Goal: Check status: Check status

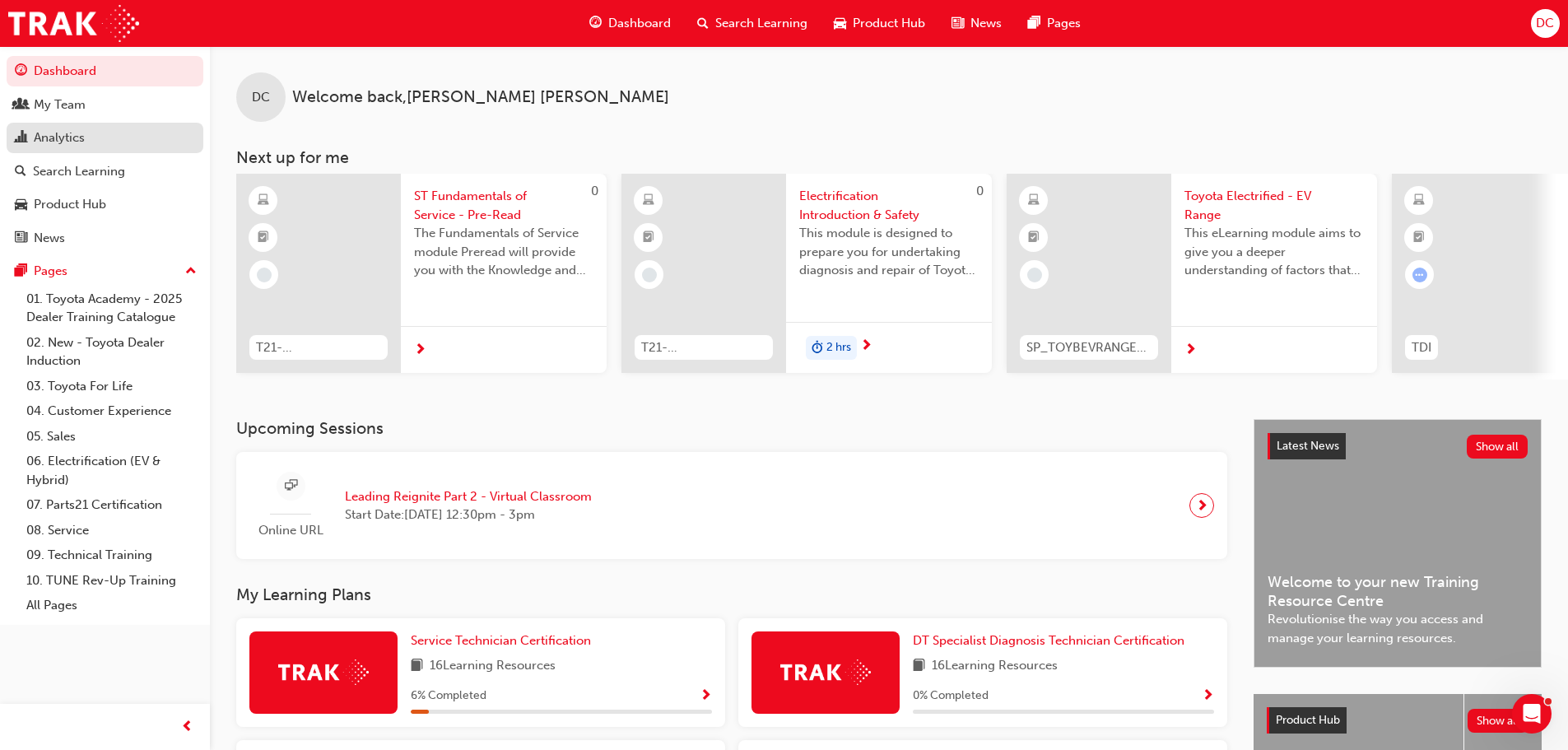
click at [131, 148] on link "Analytics" at bounding box center [105, 137] width 197 height 30
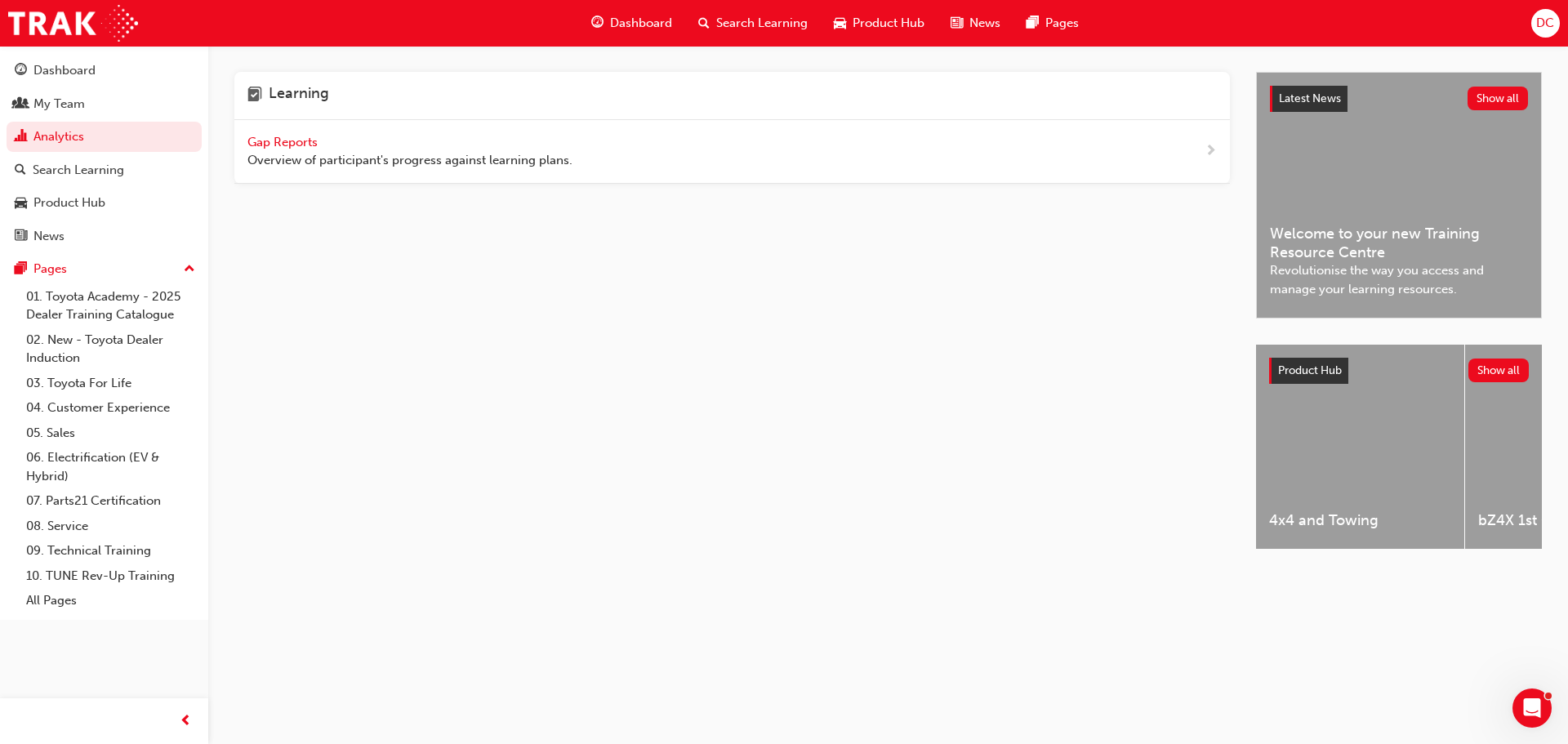
click at [292, 135] on span "Gap Reports" at bounding box center [284, 141] width 73 height 14
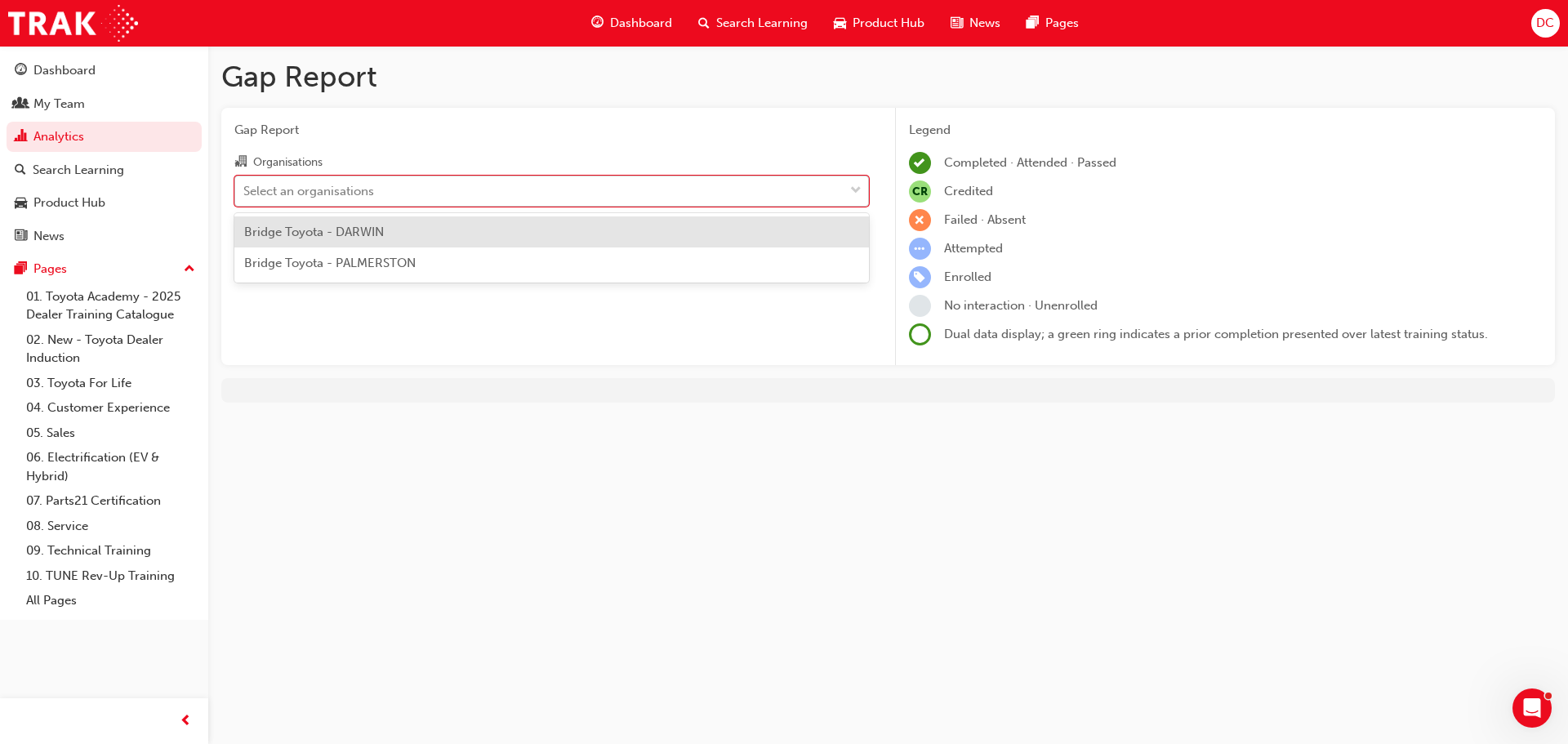
click at [374, 196] on div "Select an organisations" at bounding box center [308, 191] width 130 height 19
click at [245, 196] on input "Organisations option Bridge Toyota - DARWIN focused, 1 of 2. 2 results availabl…" at bounding box center [244, 190] width 2 height 14
click at [360, 237] on span "Bridge Toyota - DARWIN" at bounding box center [314, 231] width 140 height 14
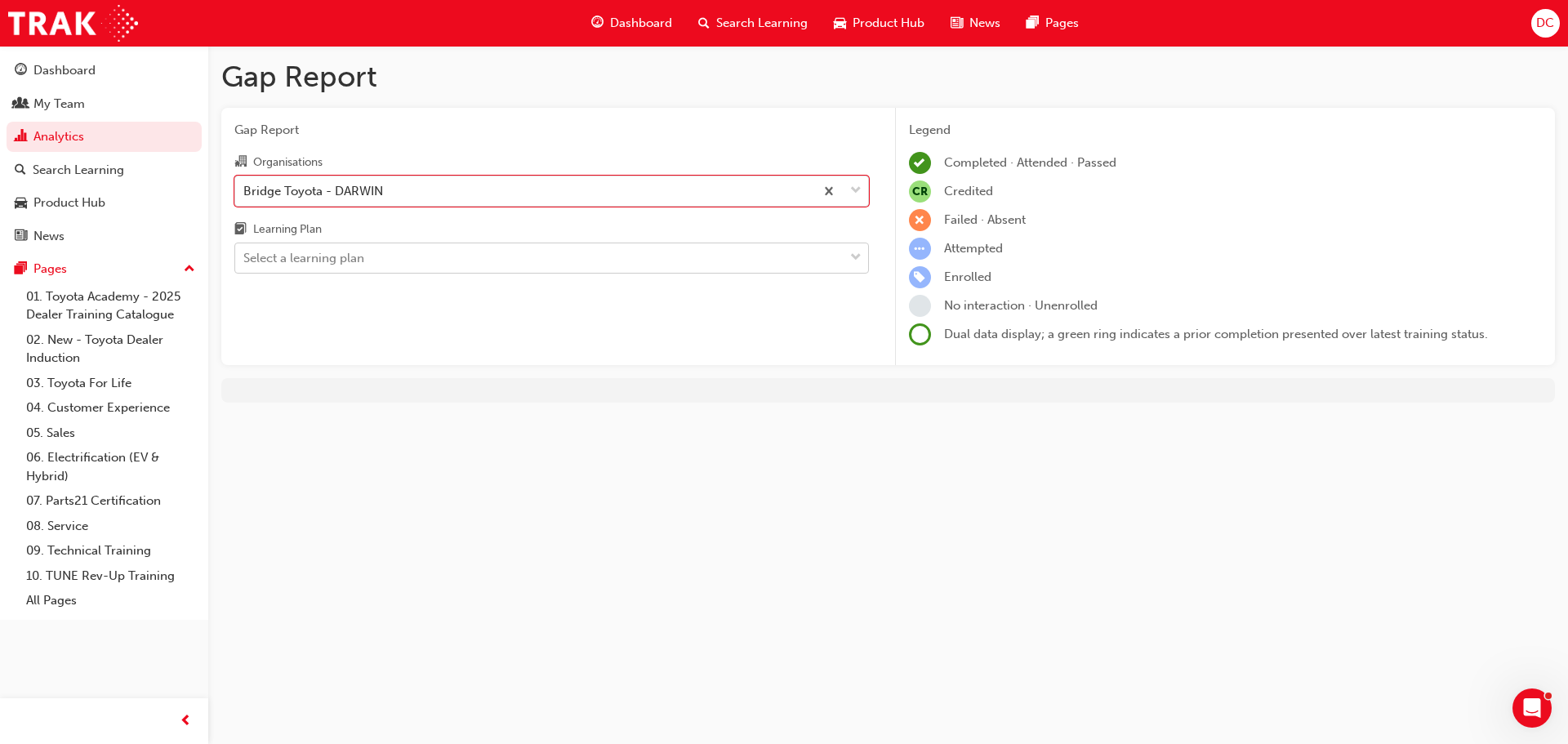
click at [365, 261] on div "Select a learning plan" at bounding box center [540, 258] width 609 height 29
click at [245, 261] on input "Learning Plan Select a learning plan" at bounding box center [244, 257] width 2 height 14
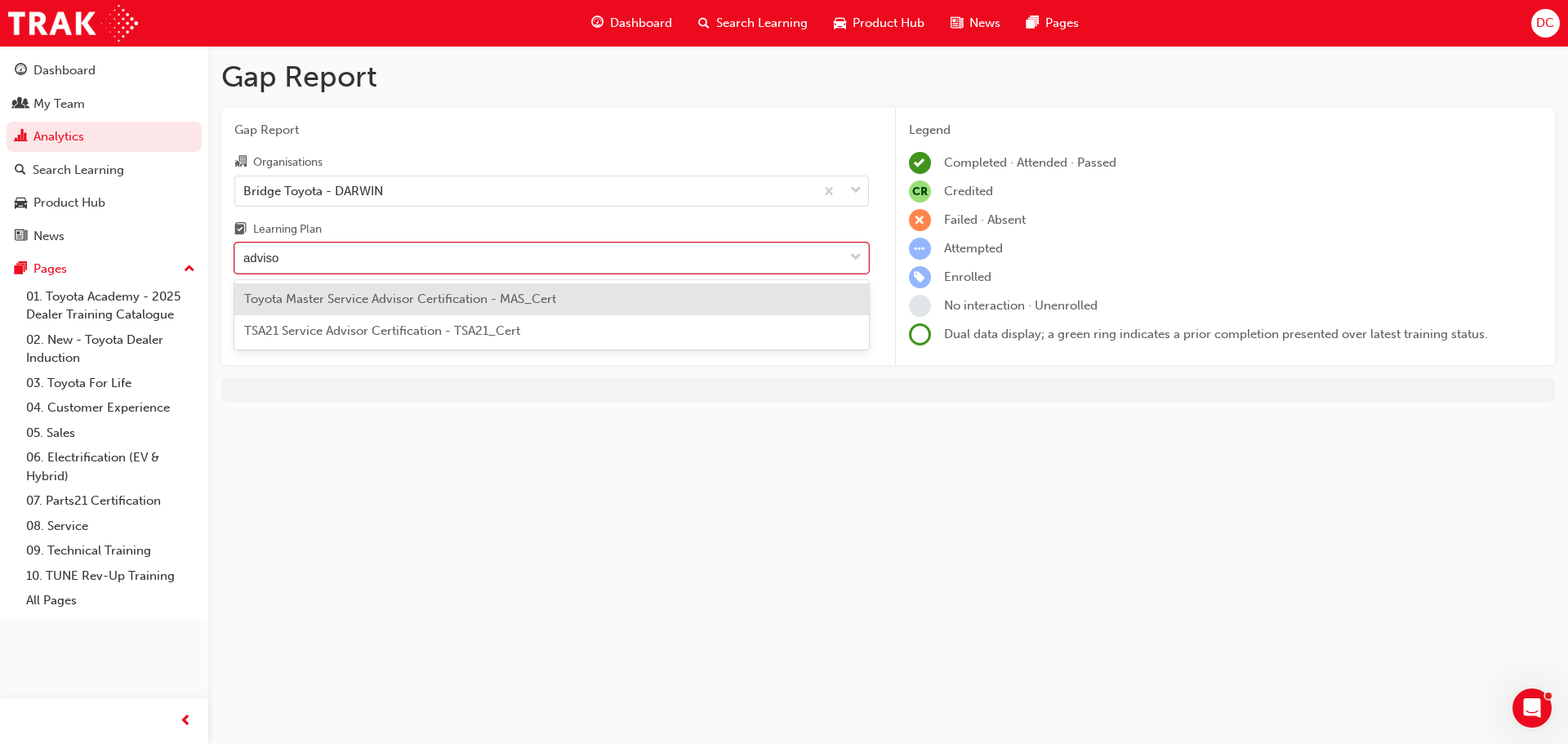
type input "advisor"
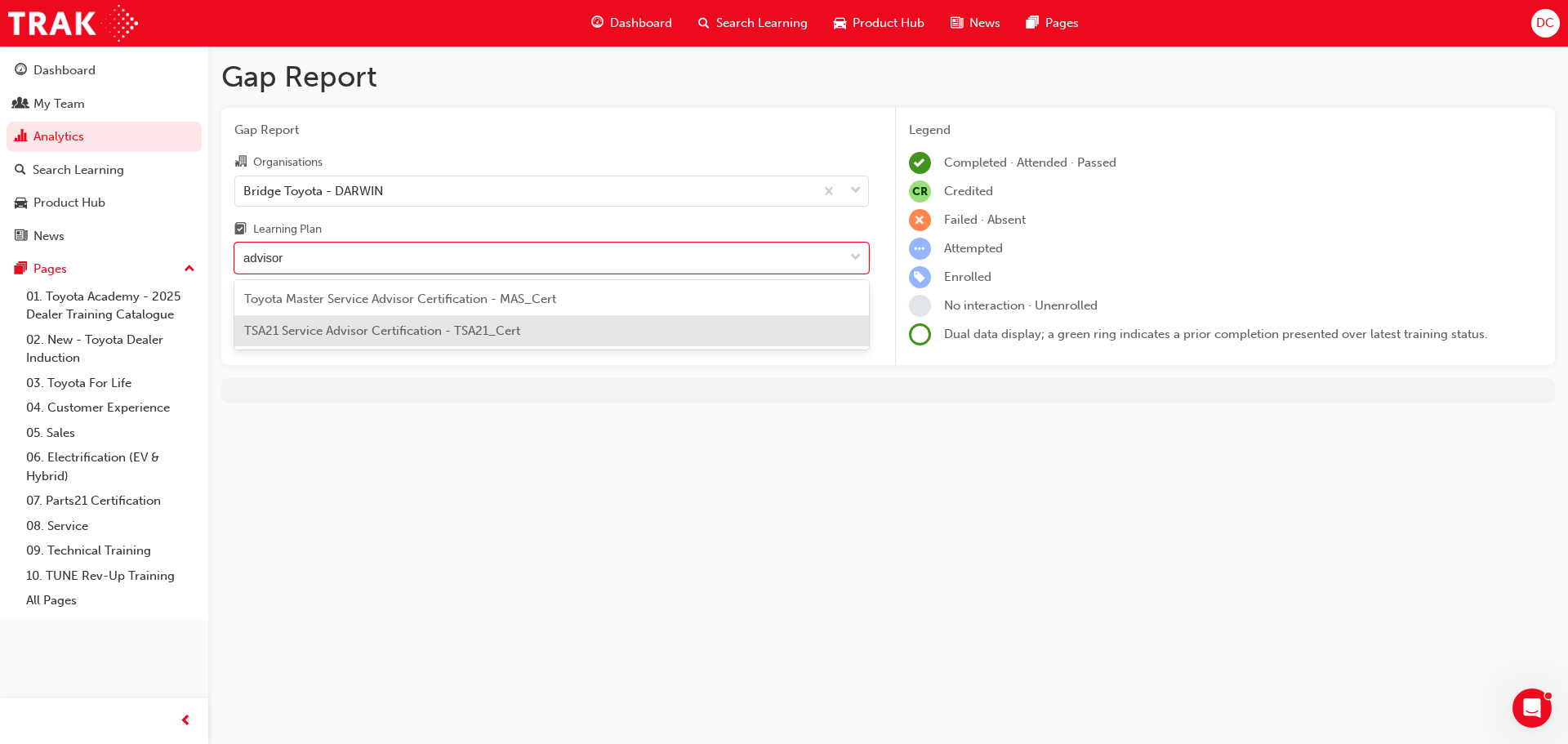
click at [359, 326] on span "TSA21 Service Advisor Certification - TSA21_Cert" at bounding box center [382, 330] width 276 height 14
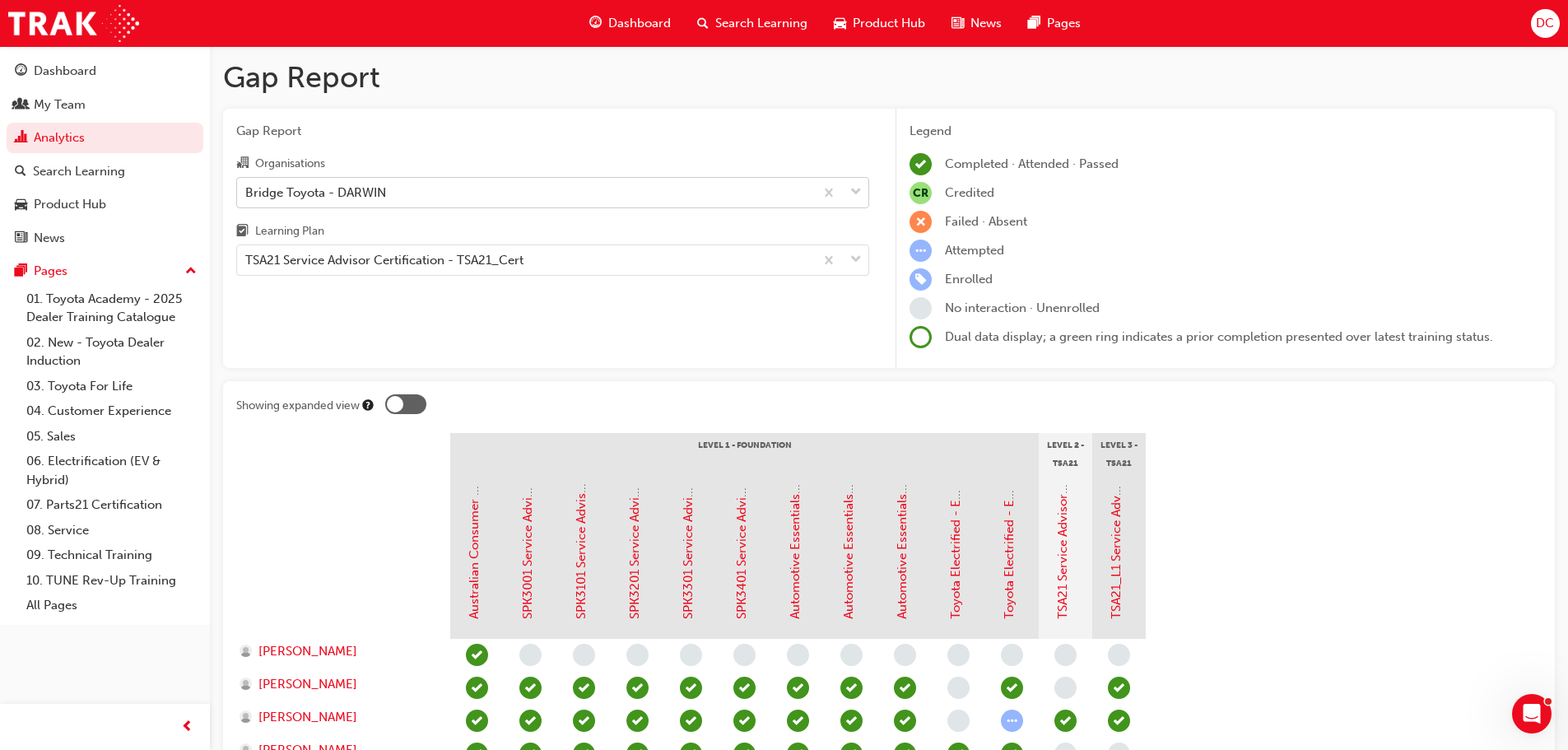
click at [355, 190] on div "Bridge Toyota - DARWIN" at bounding box center [315, 192] width 141 height 19
click at [247, 190] on input "Organisations Bridge Toyota - DARWIN" at bounding box center [246, 192] width 2 height 14
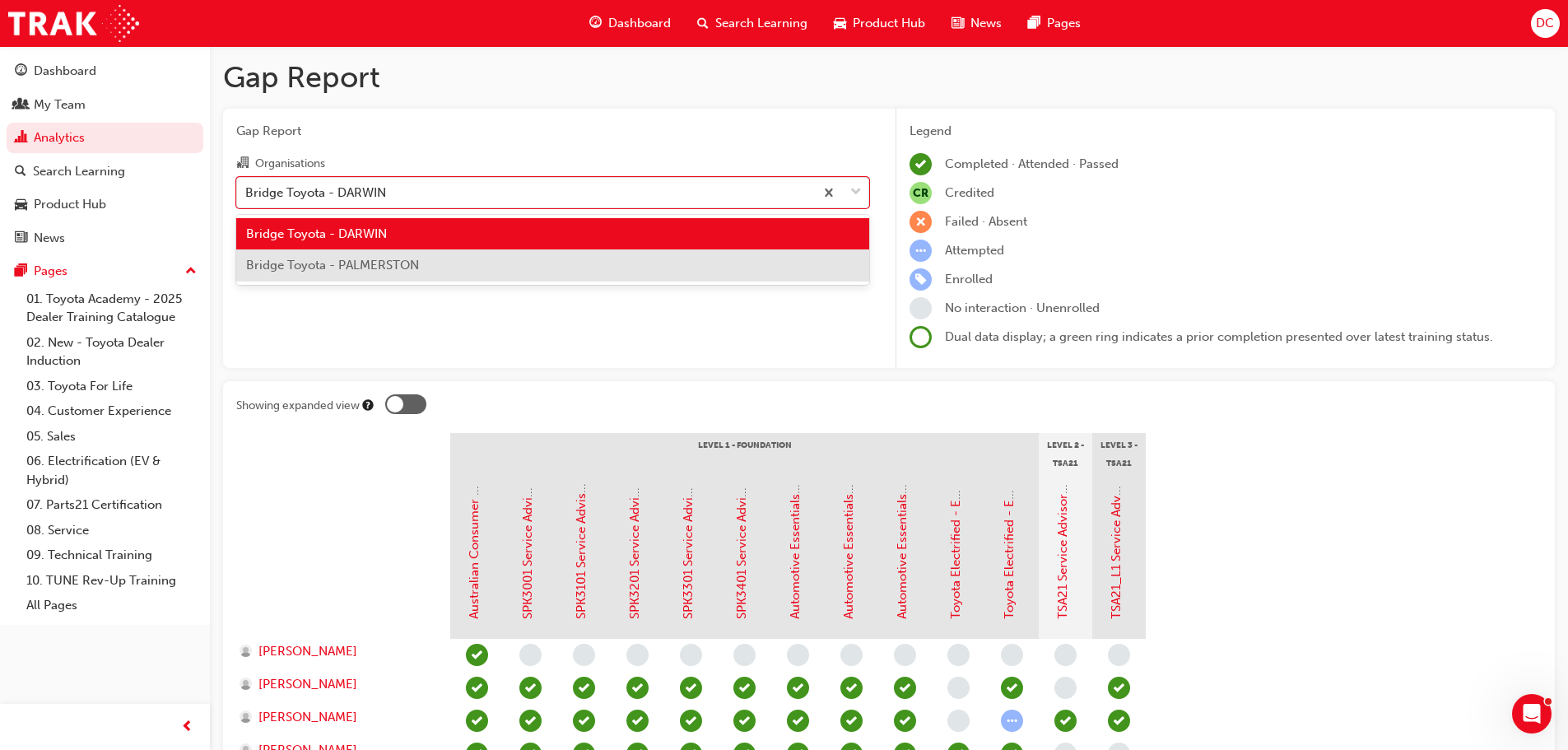
click at [361, 255] on div "Bridge Toyota - PALMERSTON" at bounding box center [552, 265] width 633 height 32
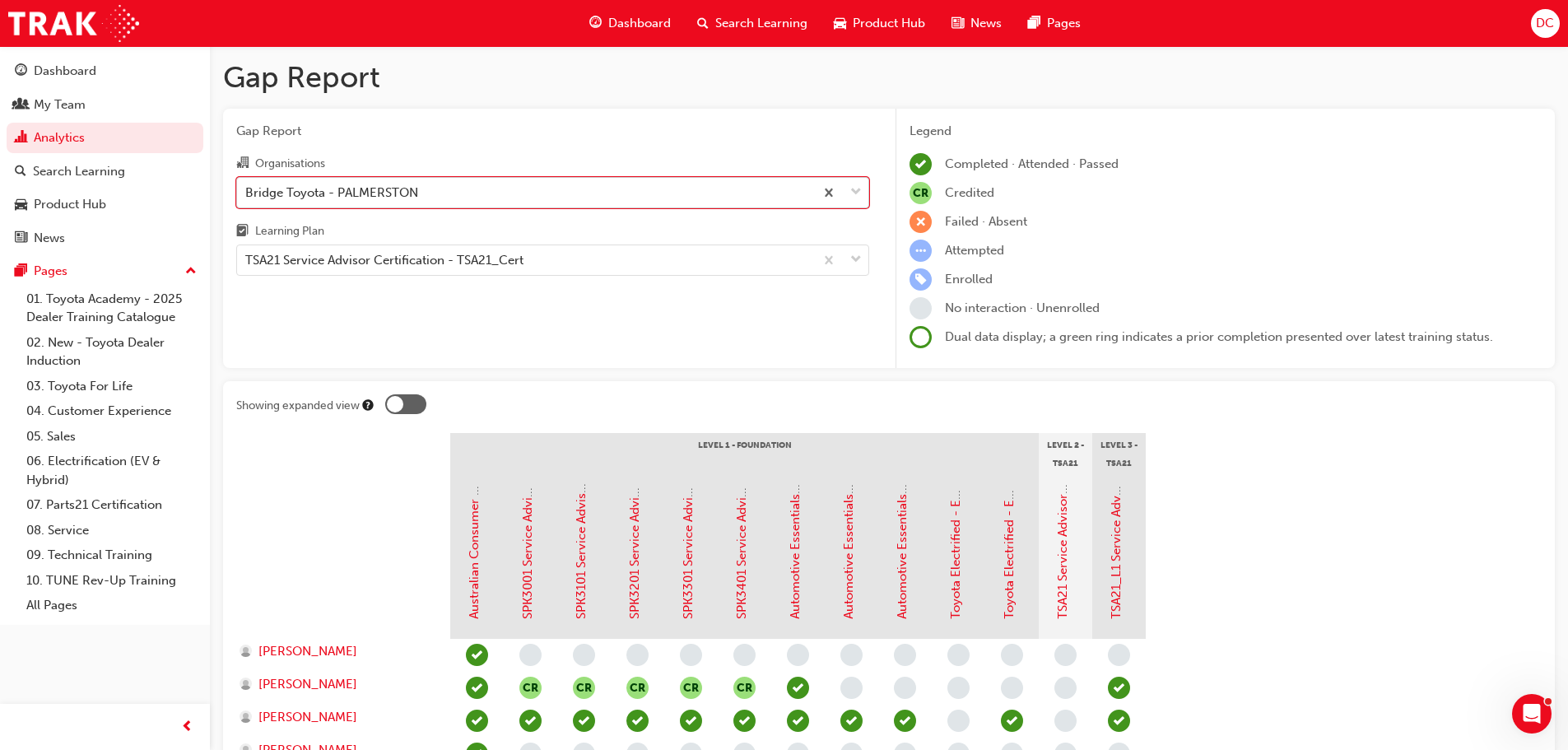
click at [366, 186] on div "Bridge Toyota - PALMERSTON" at bounding box center [331, 192] width 173 height 19
click at [247, 186] on input "Organisations option Bridge Toyota - PALMERSTON, selected. 0 results available.…" at bounding box center [246, 192] width 2 height 14
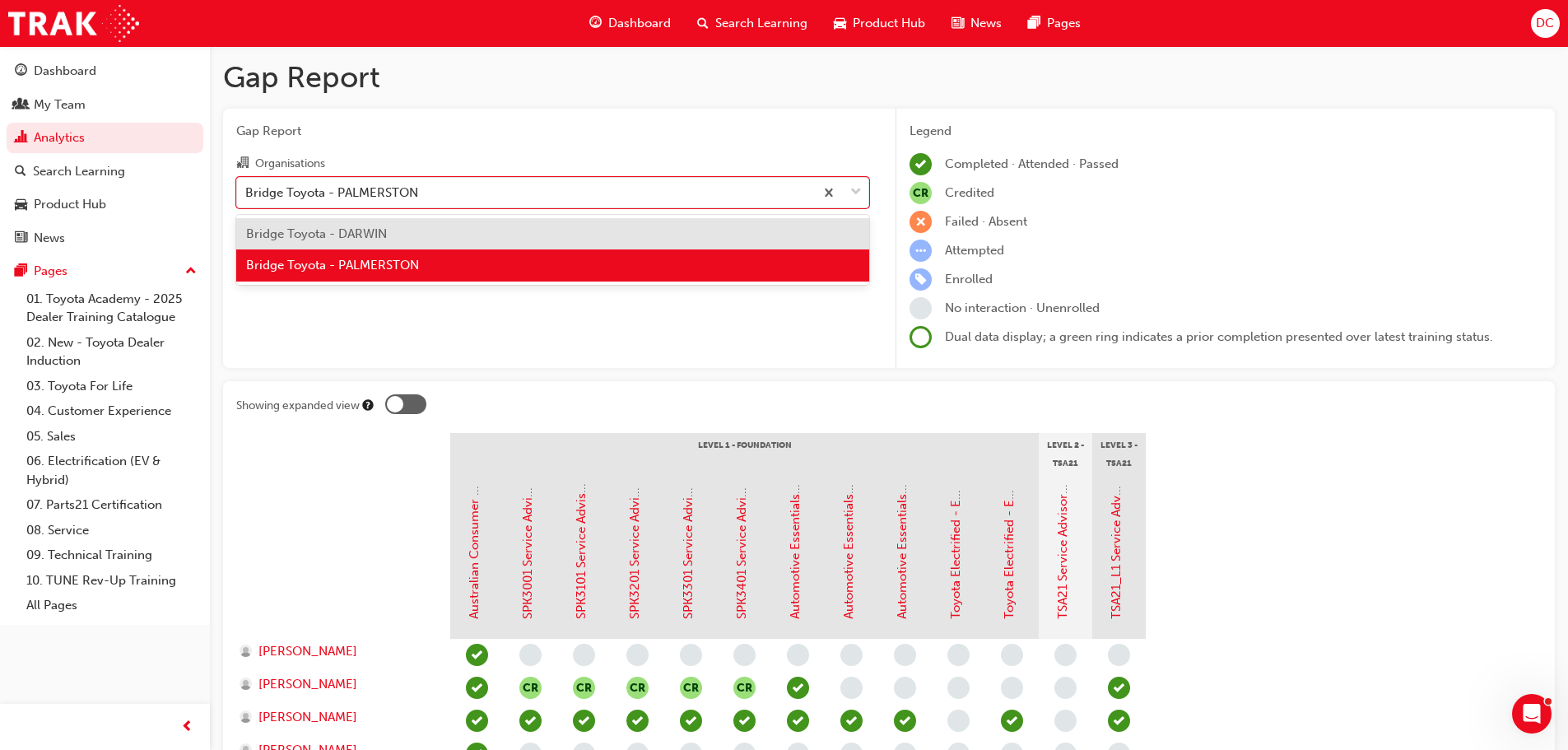
click at [363, 234] on span "Bridge Toyota - DARWIN" at bounding box center [316, 233] width 141 height 15
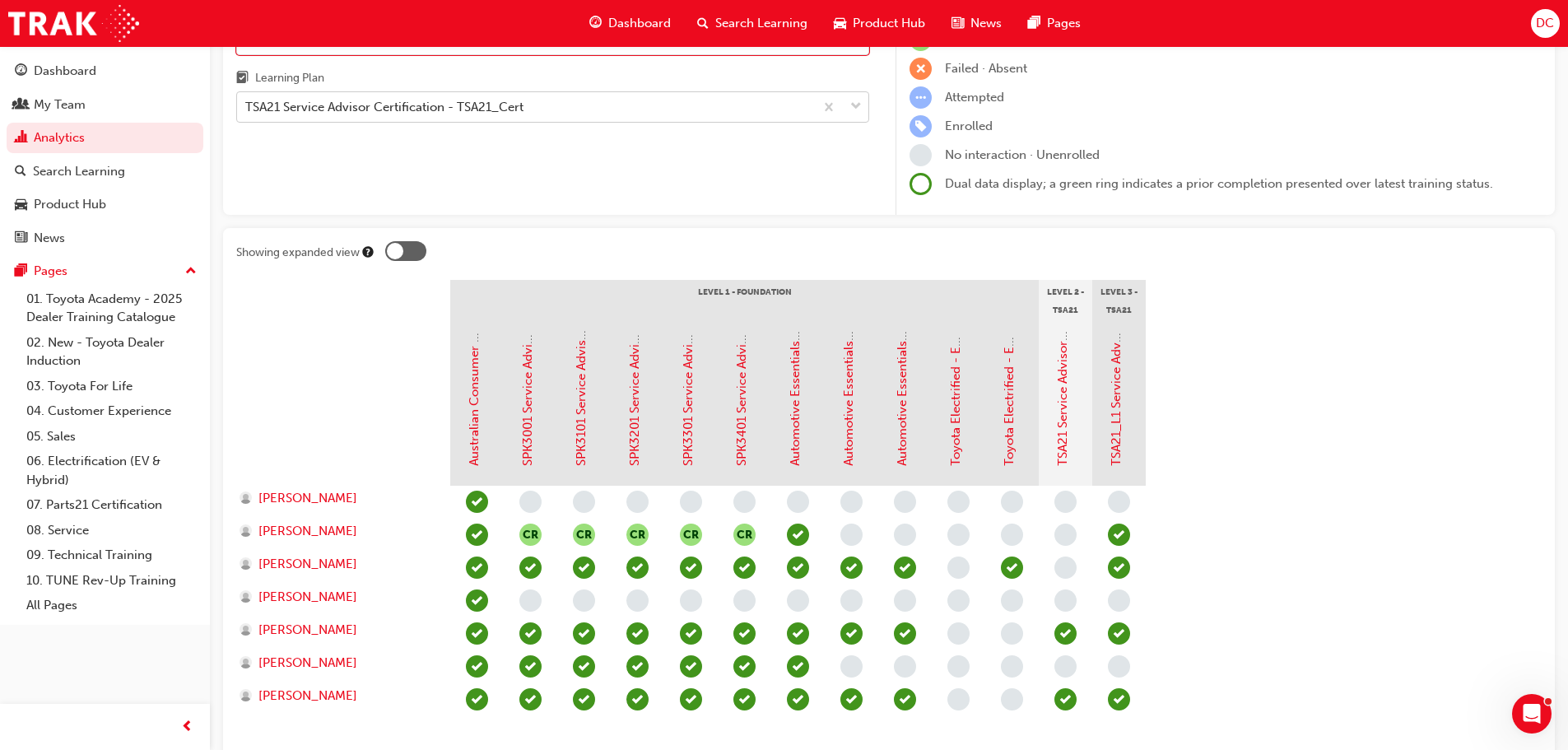
scroll to position [10, 0]
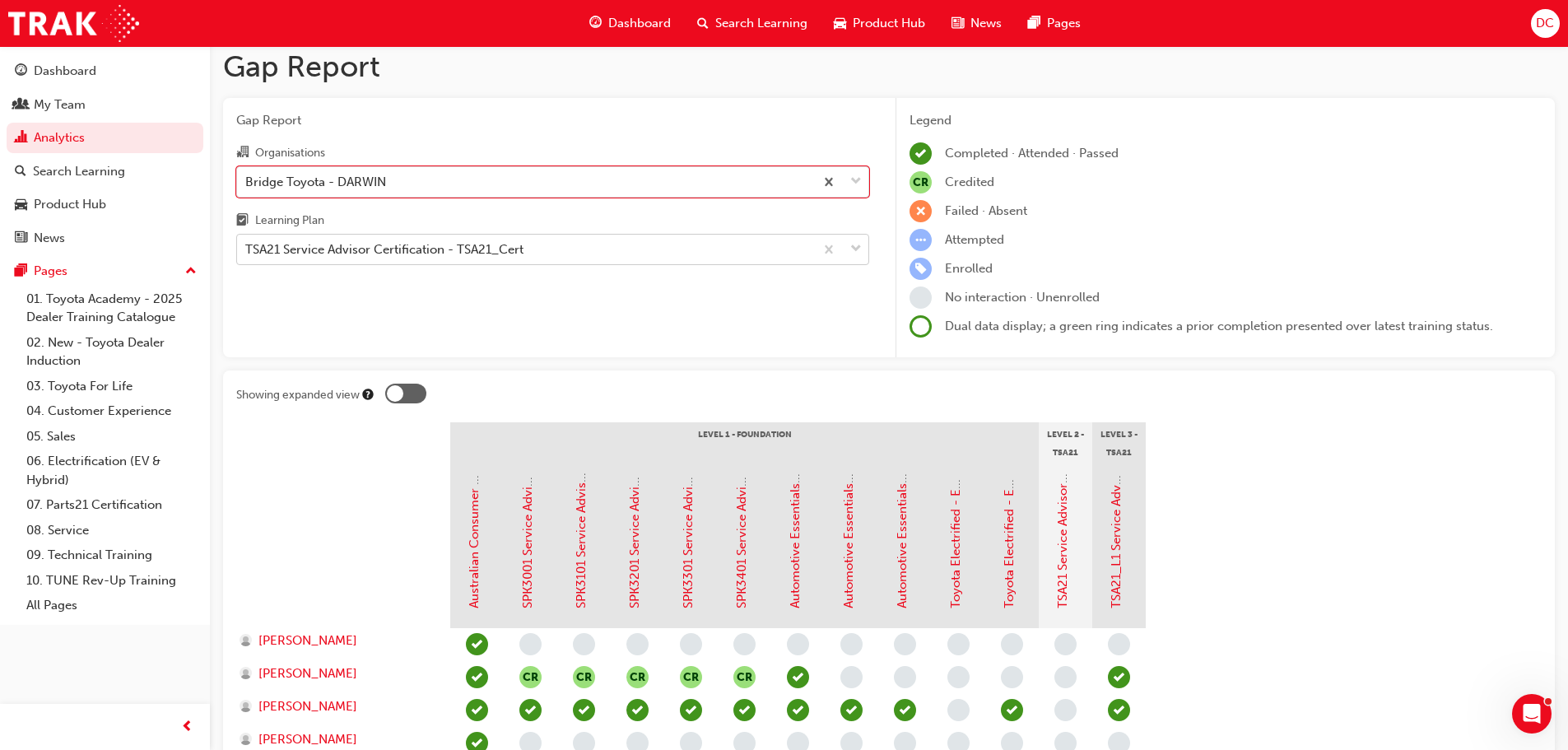
click at [489, 259] on div "TSA21 Service Advisor Certification - TSA21_Cert" at bounding box center [526, 250] width 577 height 29
click at [247, 256] on input "Learning Plan TSA21 Service Advisor Certification - TSA21_Cert" at bounding box center [246, 249] width 2 height 14
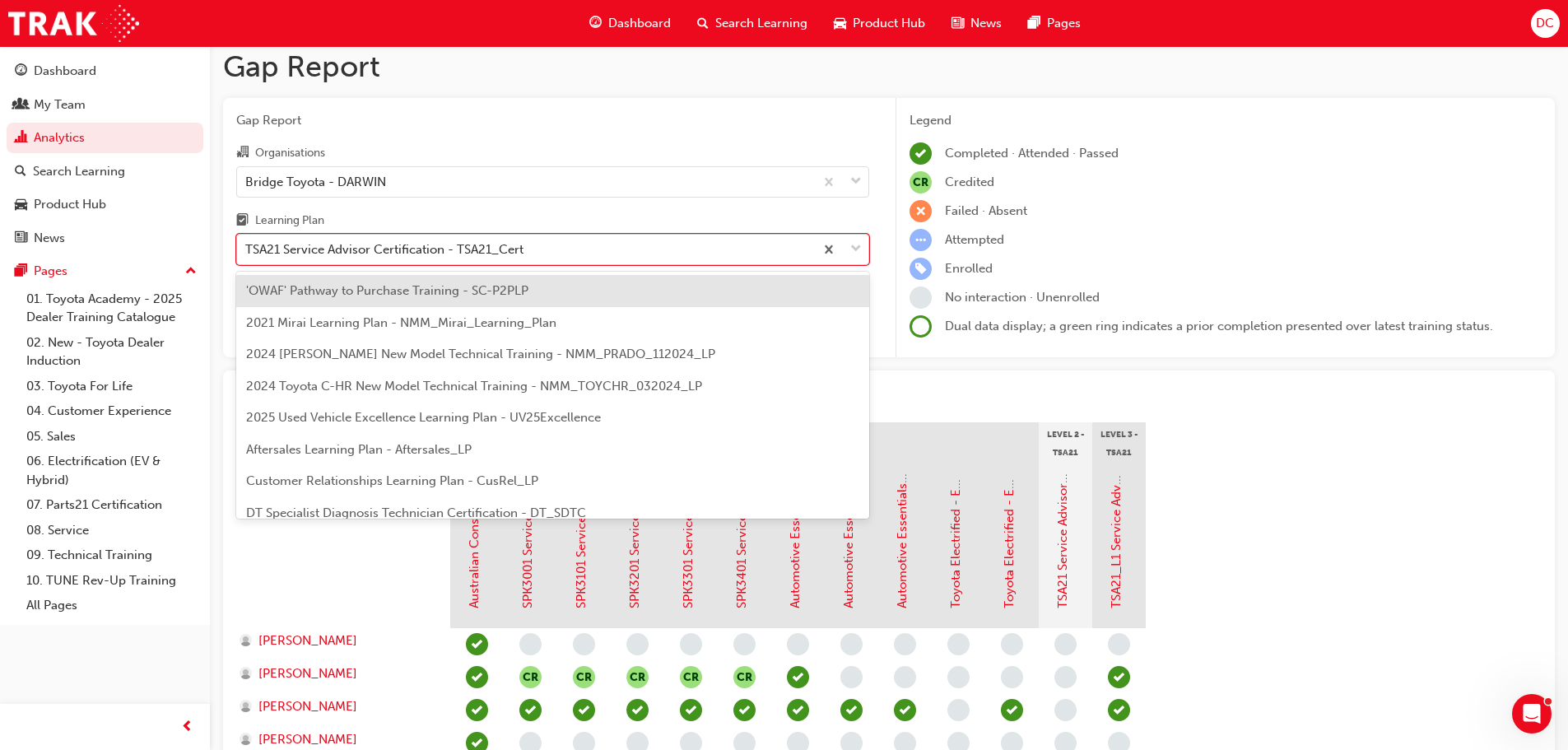
scroll to position [623, 0]
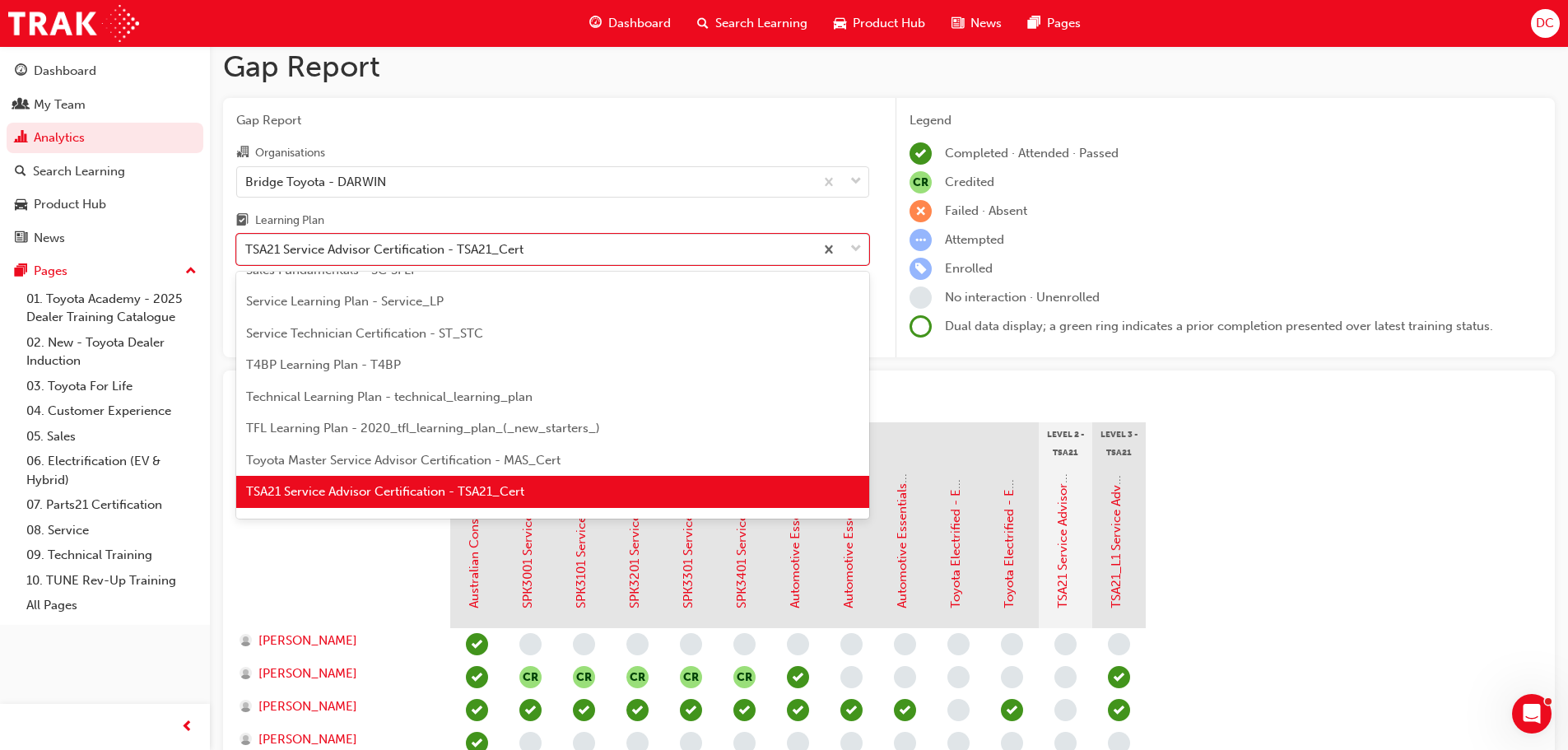
click at [432, 489] on span "TSA21 Service Advisor Certification - TSA21_Cert" at bounding box center [385, 491] width 278 height 15
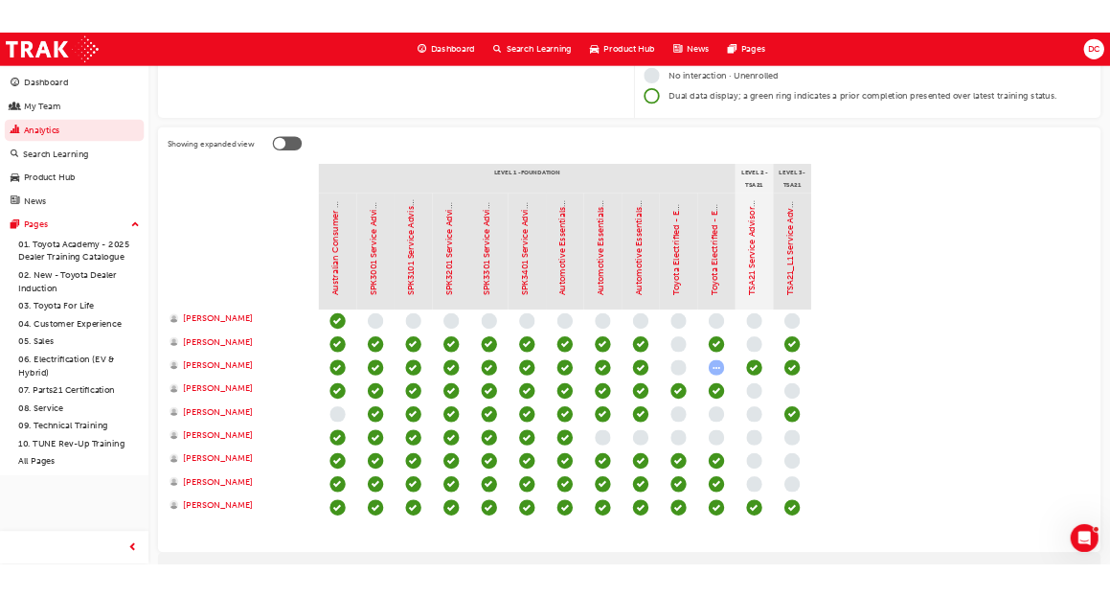
scroll to position [376, 0]
